Goal: Transaction & Acquisition: Purchase product/service

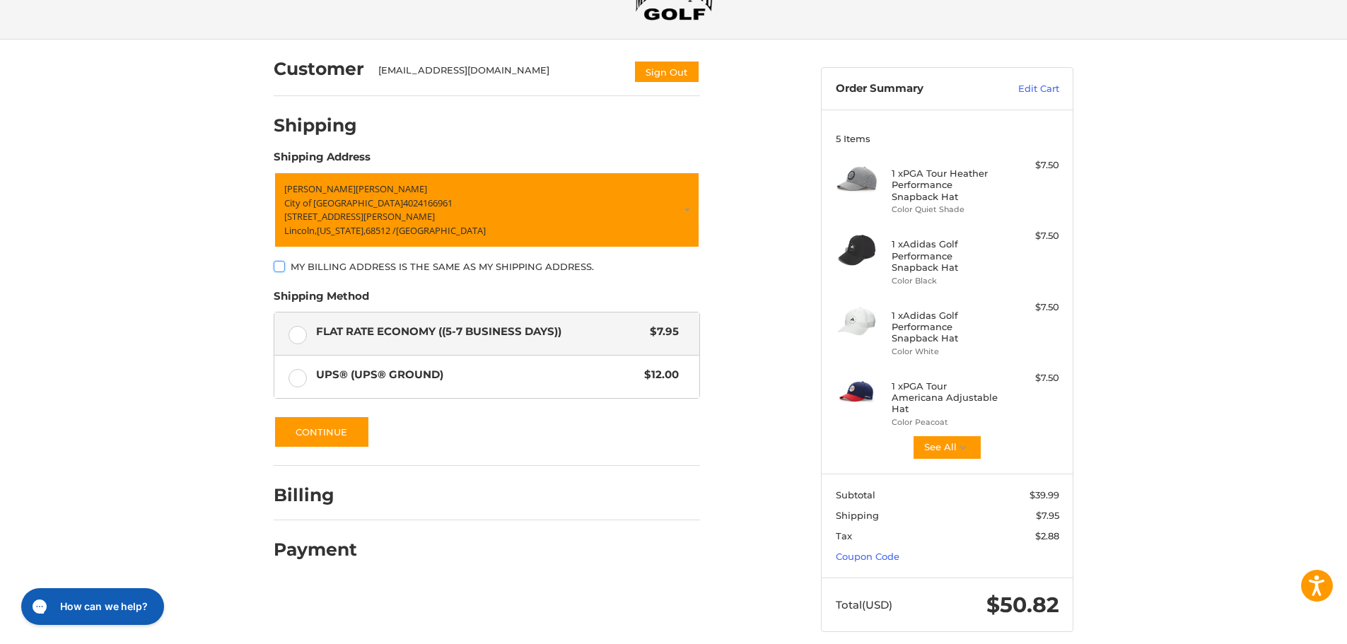
scroll to position [89, 0]
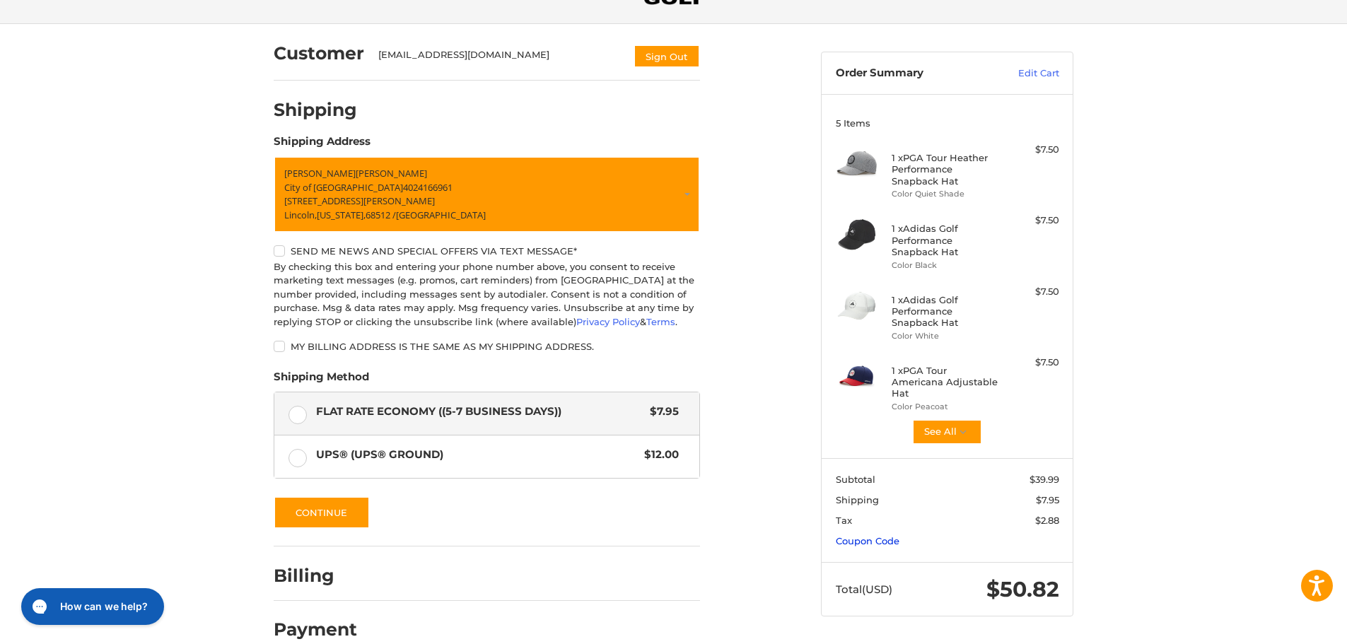
click at [887, 546] on link "Coupon Code" at bounding box center [868, 540] width 64 height 11
click at [904, 569] on input "Gift Certificate or Coupon Code" at bounding box center [907, 572] width 142 height 32
paste input "*********"
type input "*********"
click at [1038, 577] on button "Apply" at bounding box center [1021, 572] width 75 height 32
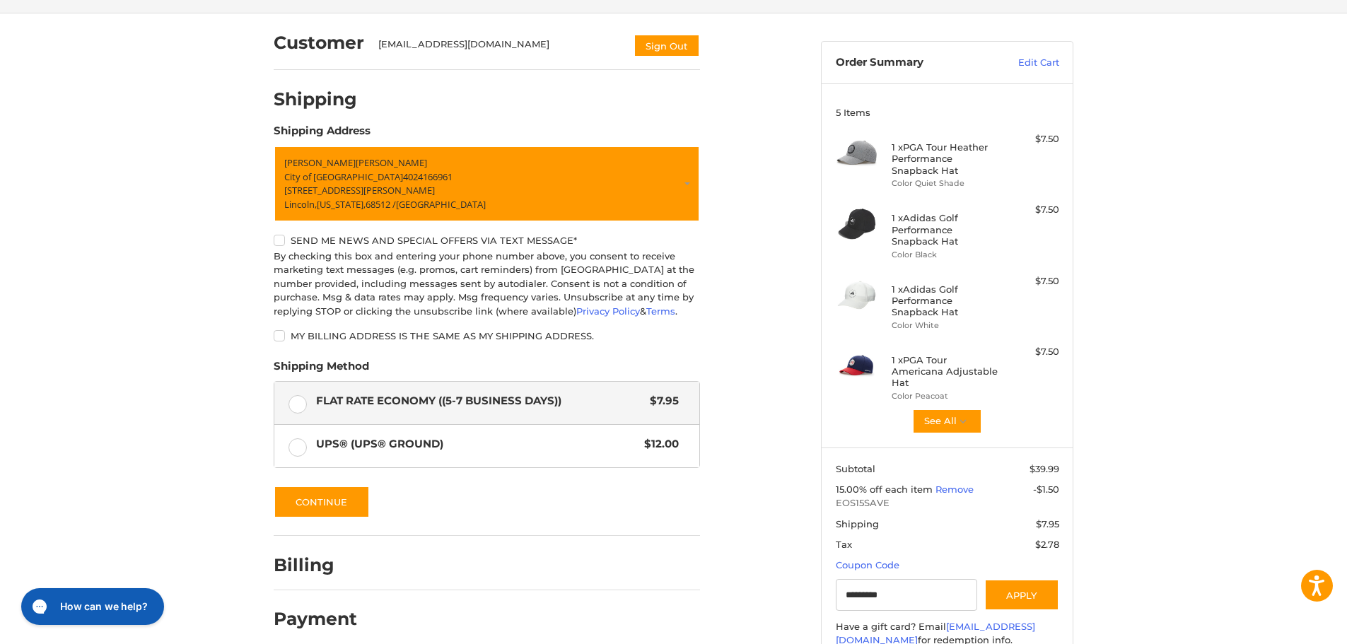
scroll to position [0, 0]
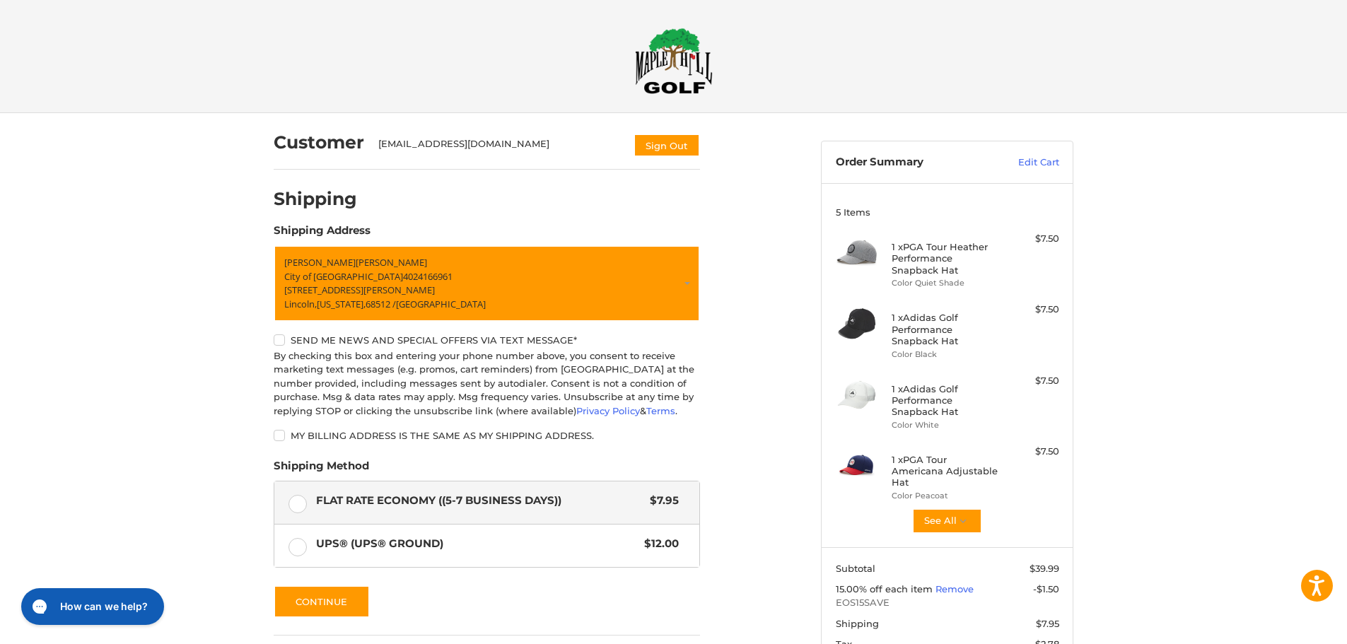
click at [703, 54] on img at bounding box center [674, 61] width 78 height 66
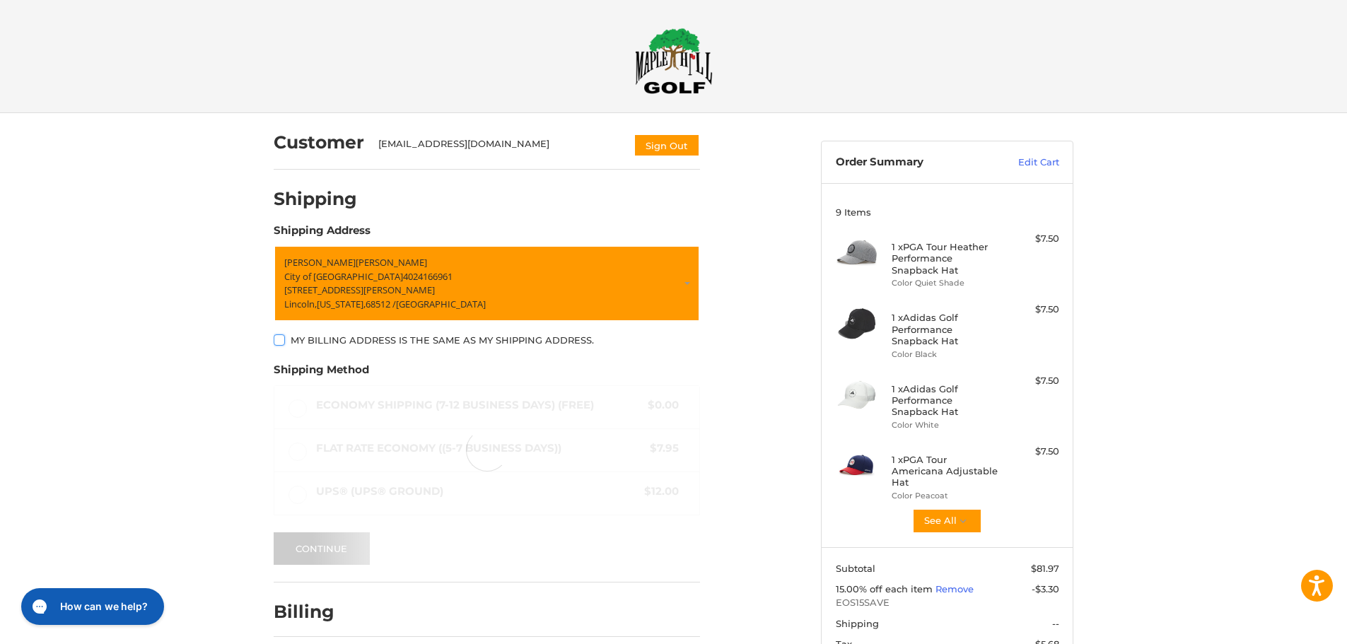
scroll to position [41, 0]
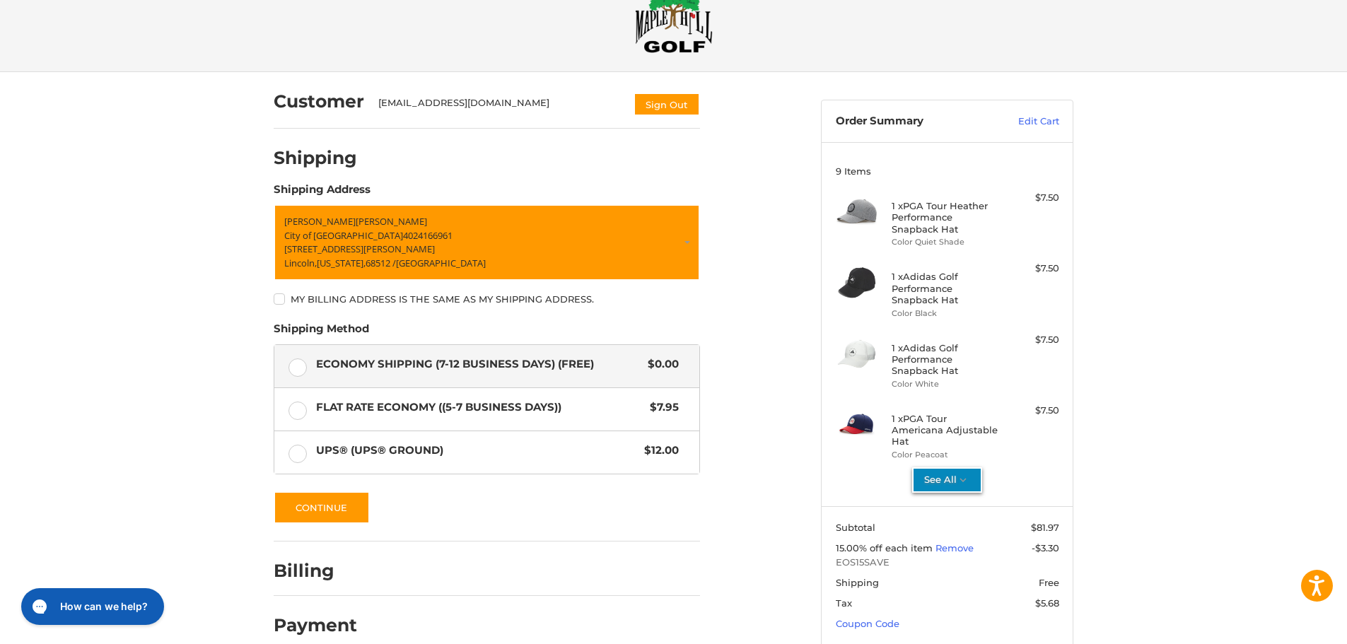
click at [942, 480] on button "See All" at bounding box center [947, 479] width 70 height 25
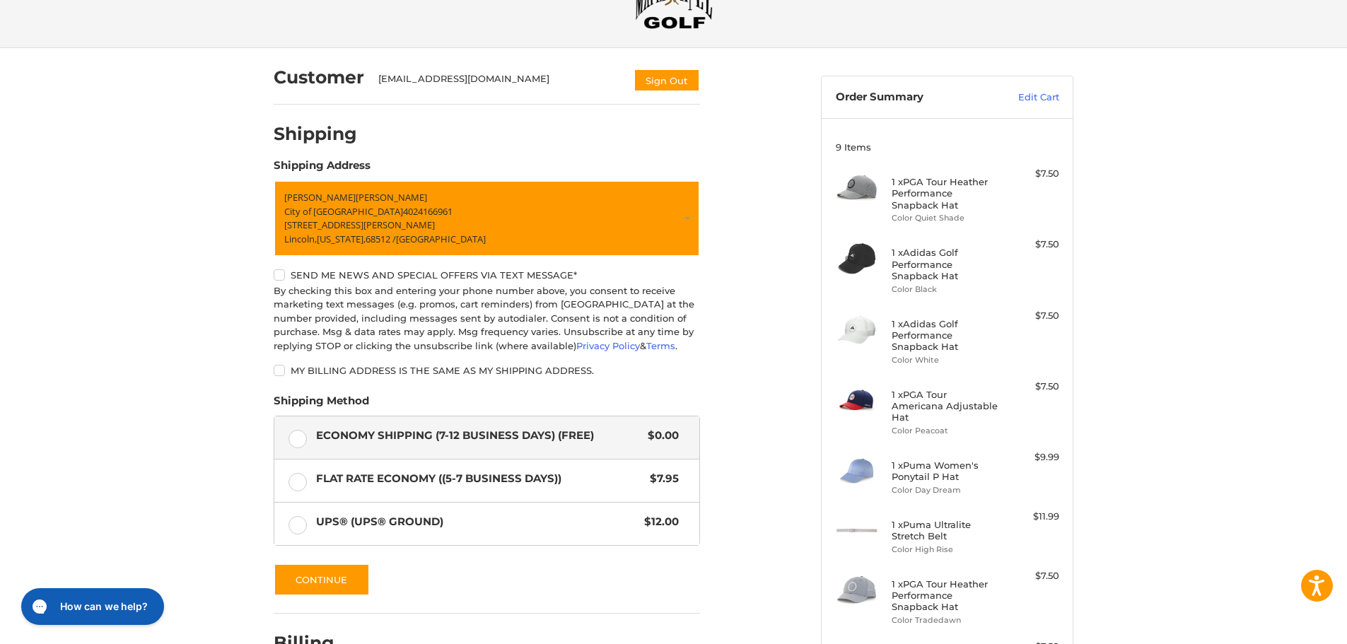
scroll to position [0, 0]
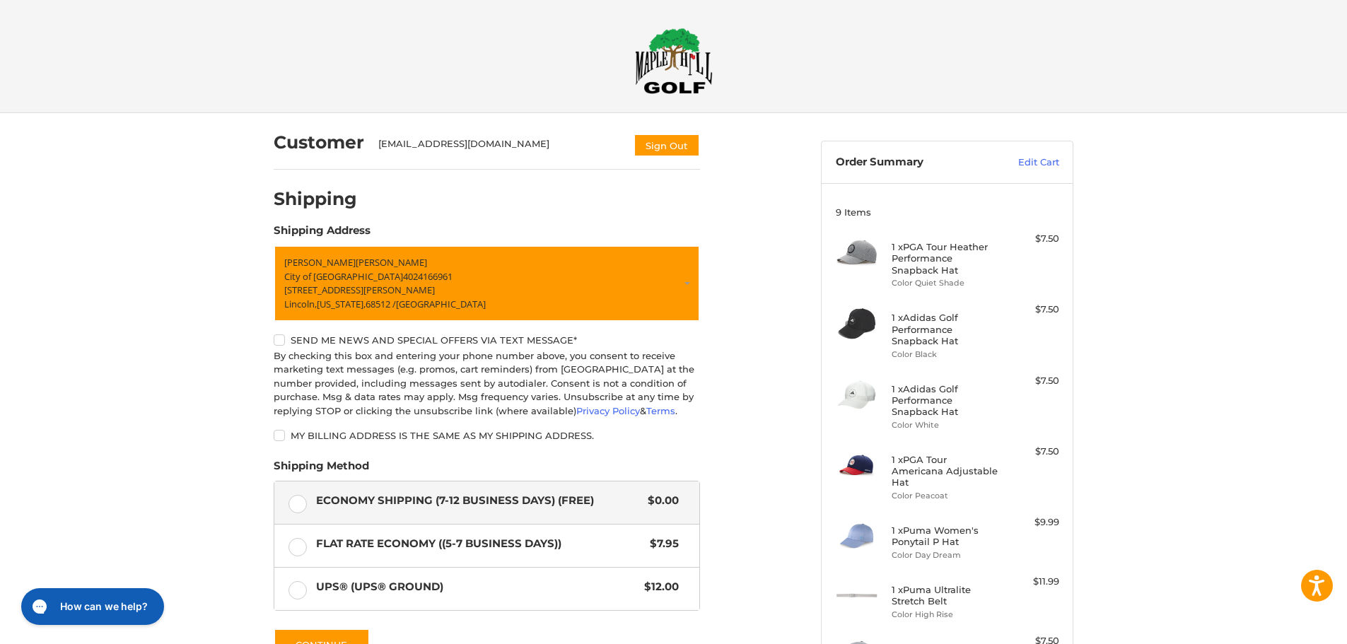
click at [649, 76] on img at bounding box center [674, 61] width 78 height 66
